Goal: Use online tool/utility: Utilize a website feature to perform a specific function

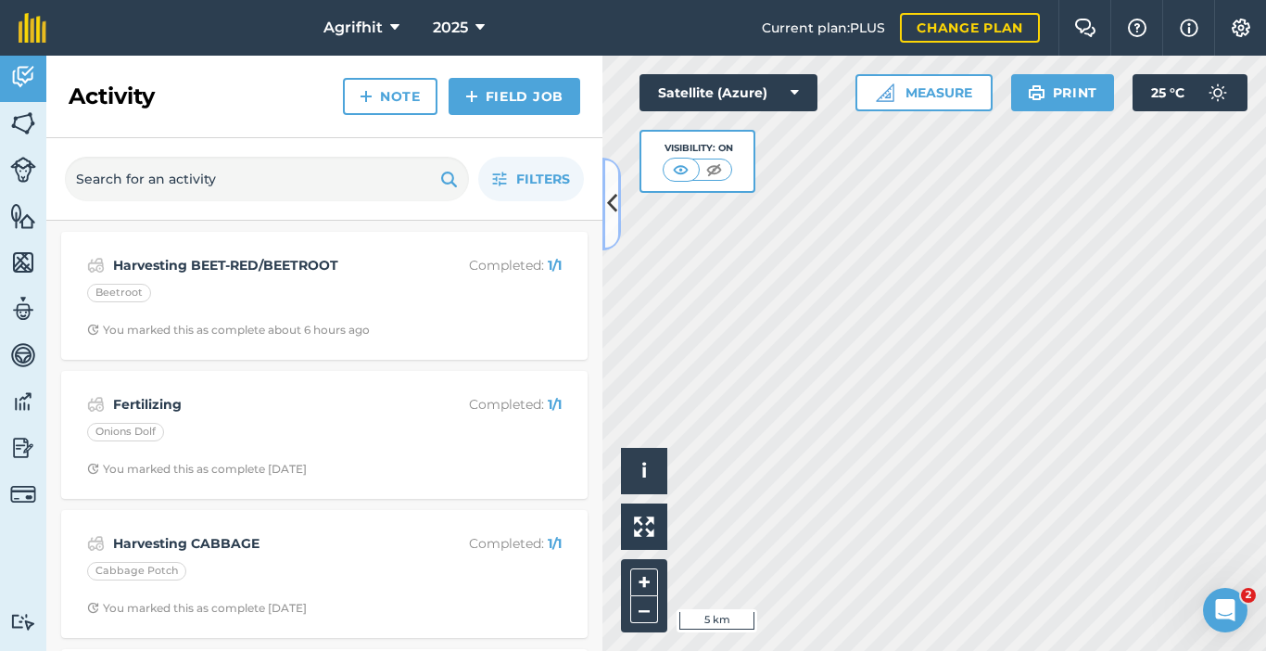
click at [613, 196] on icon at bounding box center [612, 203] width 10 height 32
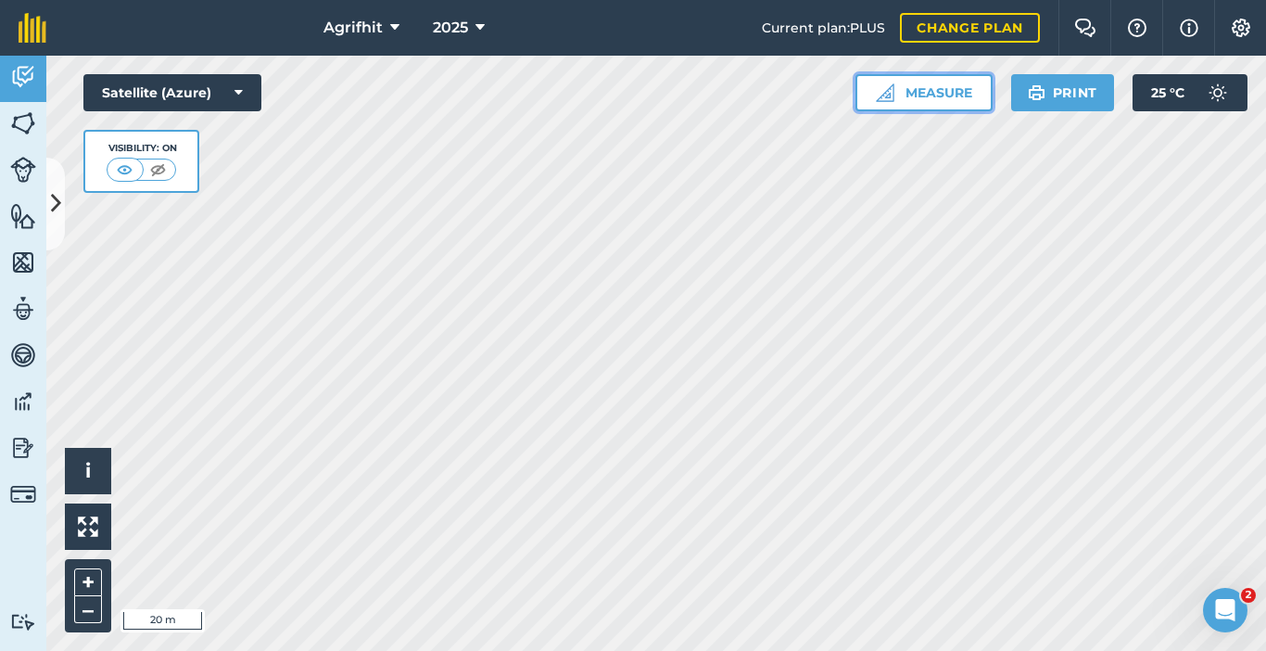
click at [904, 95] on button "Measure" at bounding box center [923, 92] width 137 height 37
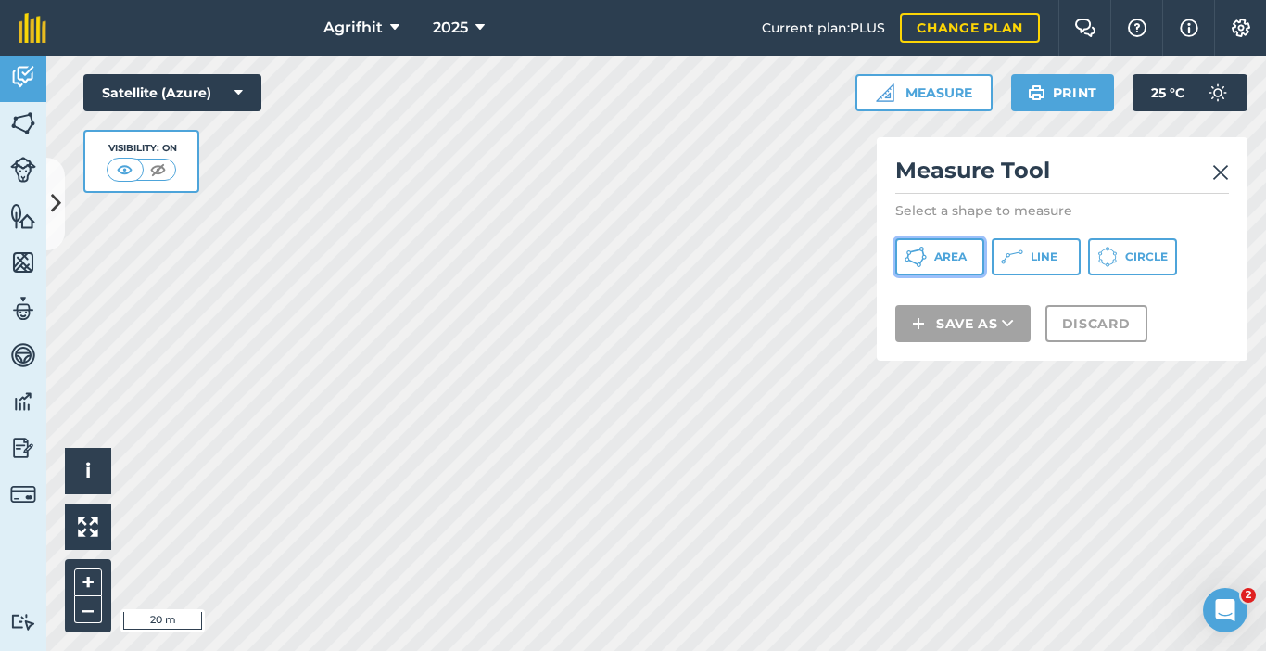
click at [945, 258] on span "Area" at bounding box center [950, 256] width 32 height 15
click at [1219, 167] on img at bounding box center [1220, 172] width 17 height 22
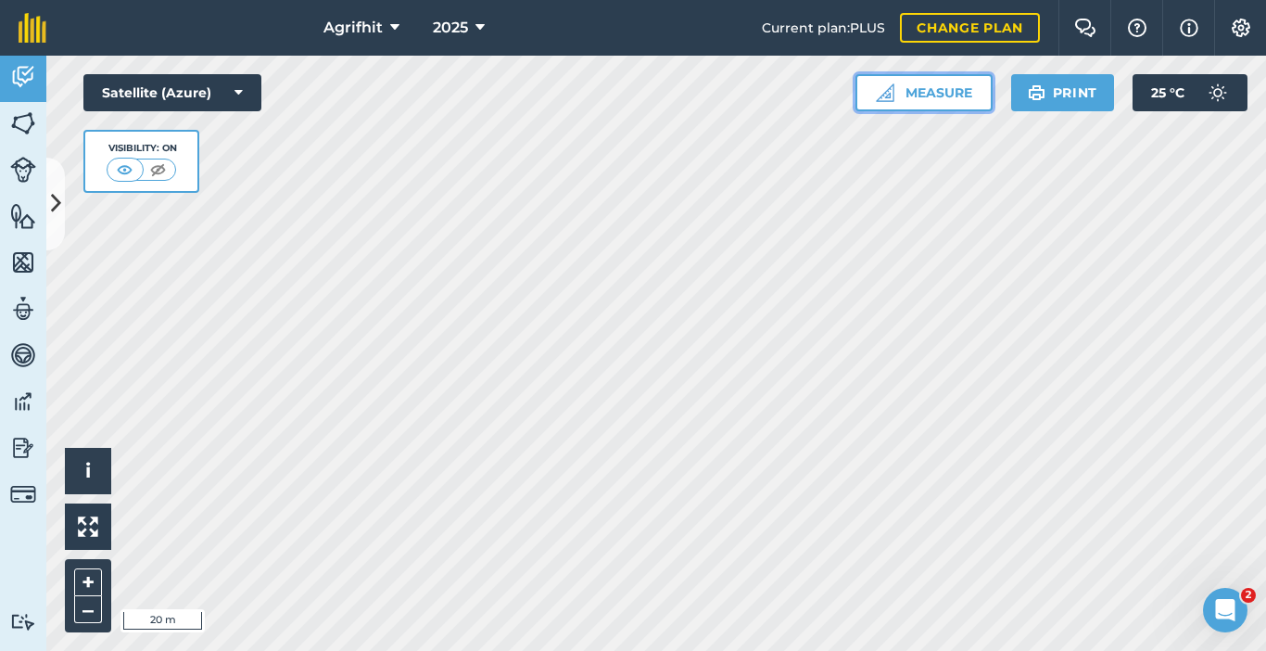
click at [931, 97] on button "Measure" at bounding box center [923, 92] width 137 height 37
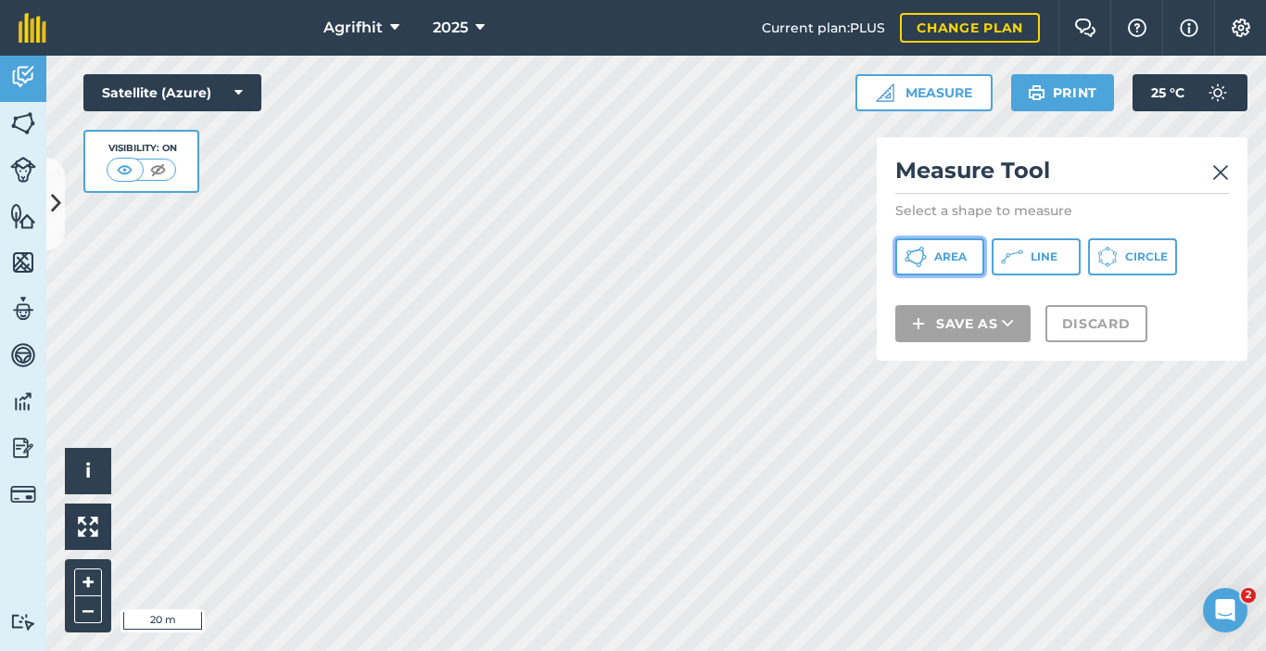
click at [956, 267] on button "Area" at bounding box center [939, 256] width 89 height 37
click at [1217, 174] on img at bounding box center [1220, 172] width 17 height 22
